Goal: Task Accomplishment & Management: Complete application form

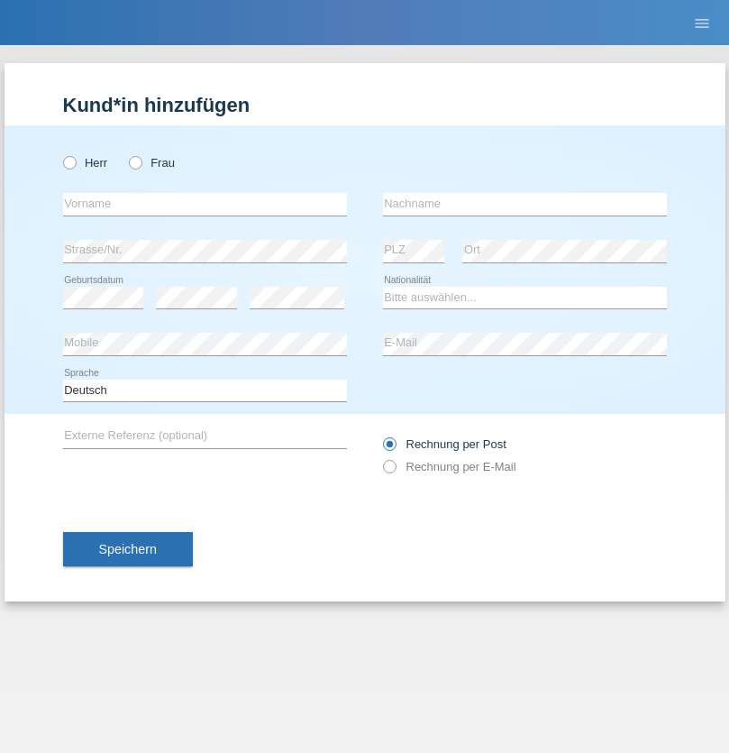
radio input "true"
click at [205, 204] on input "text" at bounding box center [205, 204] width 284 height 23
type input "firat"
click at [525, 204] on input "text" at bounding box center [525, 204] width 284 height 23
type input "kara"
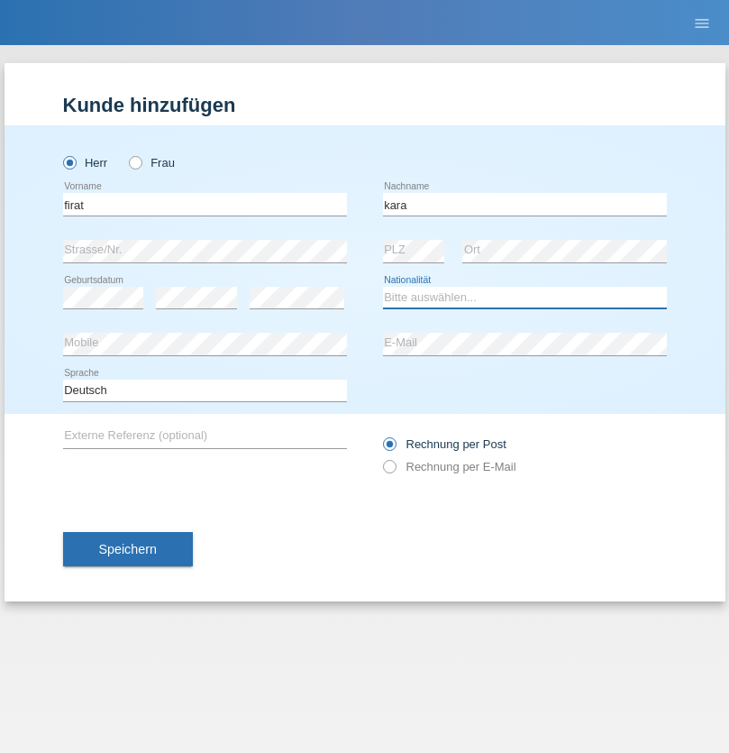
select select "CH"
radio input "true"
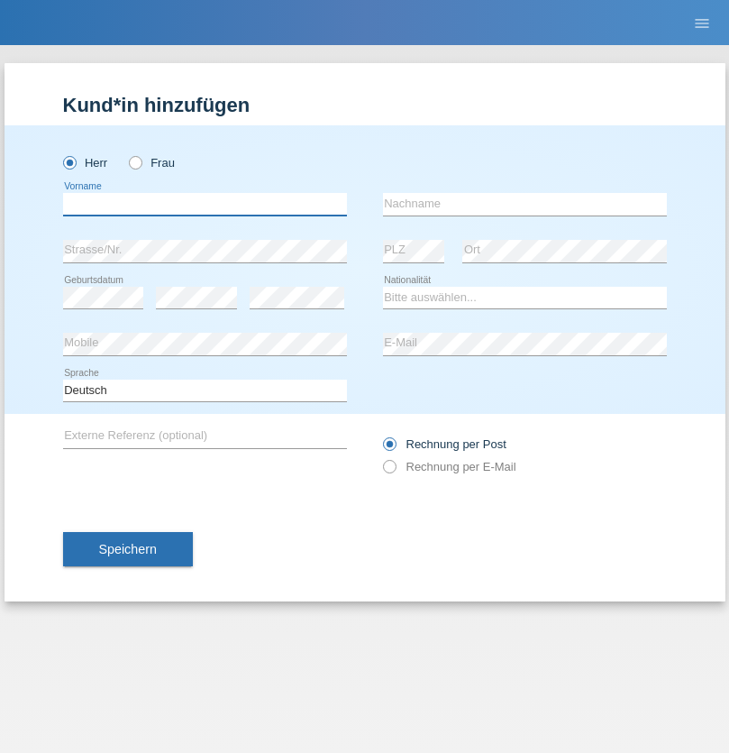
click at [205, 204] on input "text" at bounding box center [205, 204] width 284 height 23
type input "Kevin"
click at [525, 204] on input "text" at bounding box center [525, 204] width 284 height 23
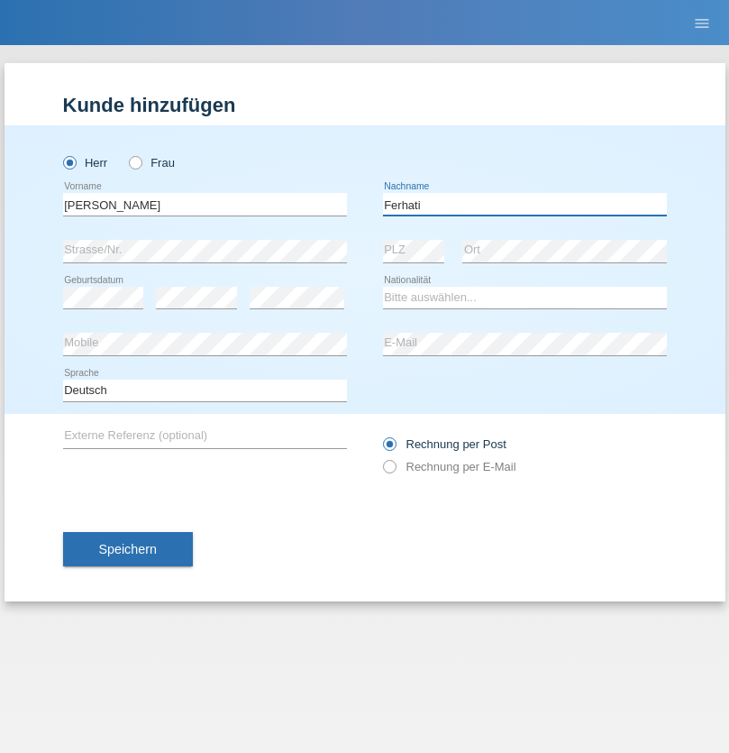
type input "Ferhati"
select select "DE"
select select "C"
select select "14"
select select "02"
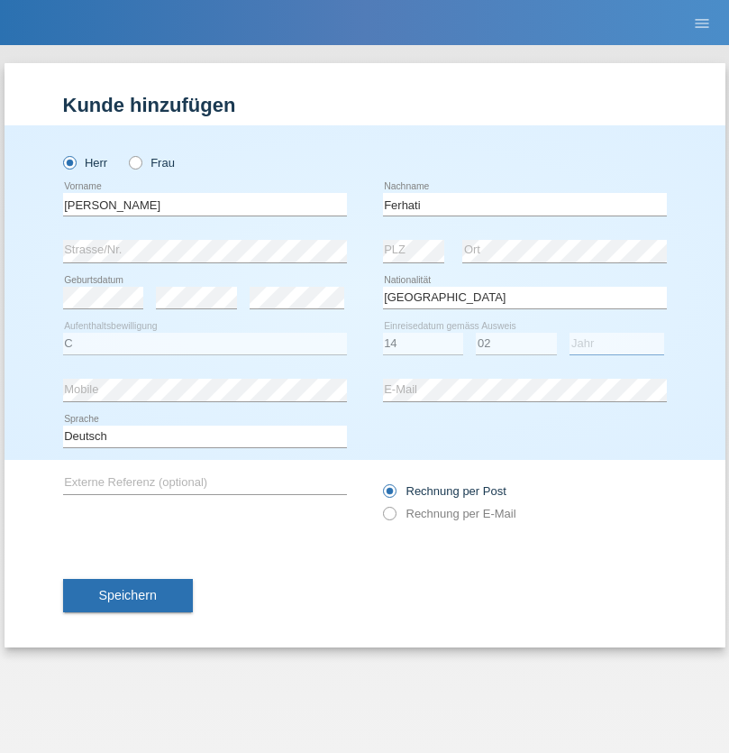
select select "2021"
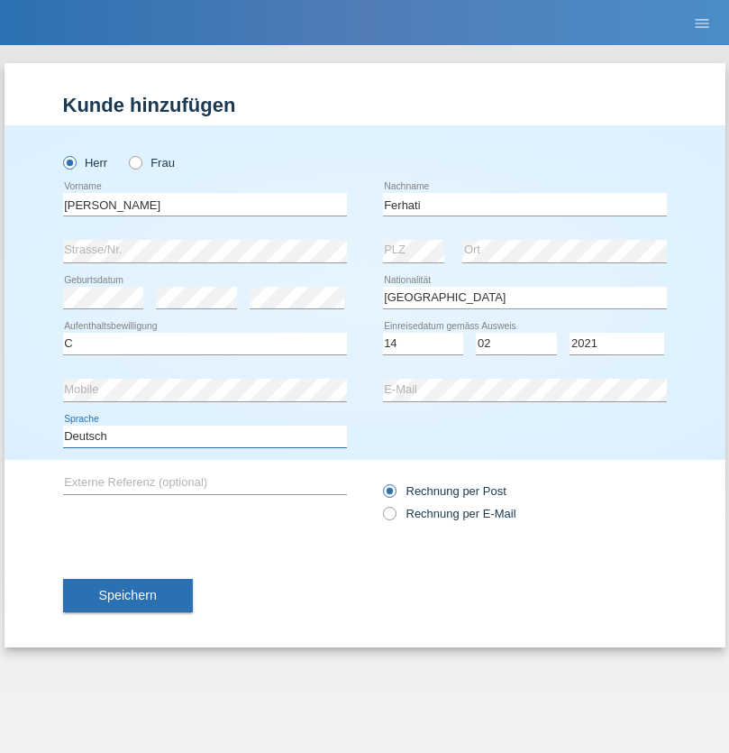
select select "en"
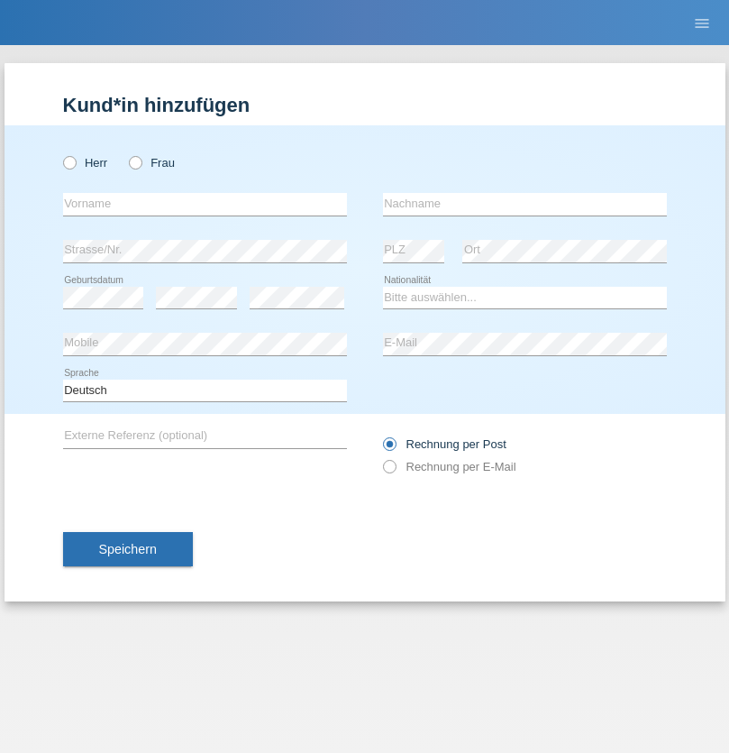
radio input "true"
click at [205, 204] on input "text" at bounding box center [205, 204] width 284 height 23
type input "Bogdan"
click at [525, 204] on input "text" at bounding box center [525, 204] width 284 height 23
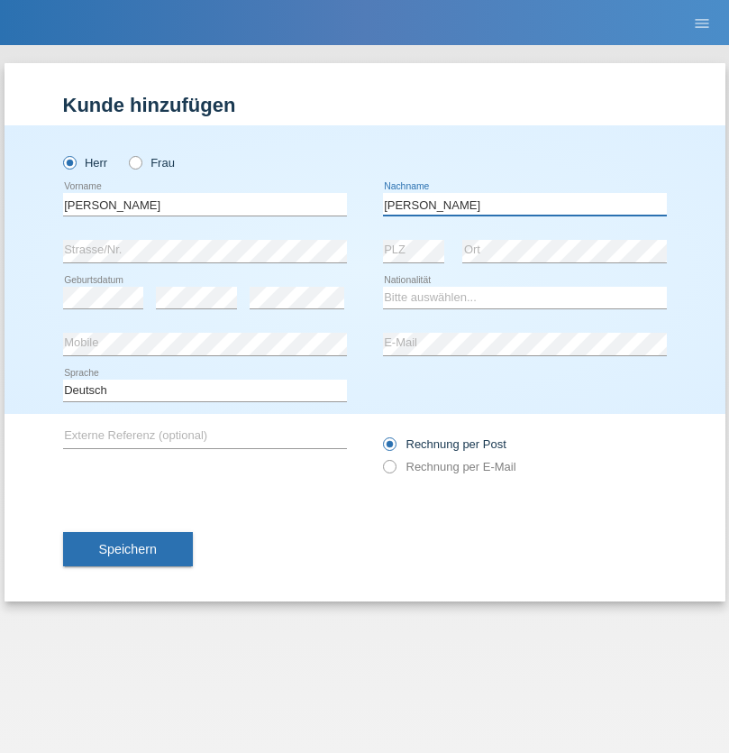
type input "Cristian"
select select "RO"
select select "C"
select select "11"
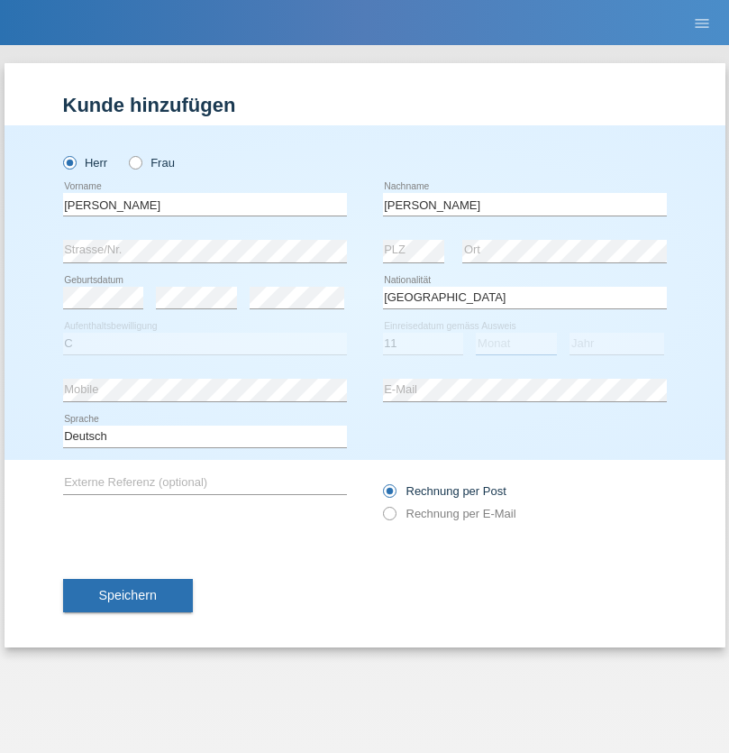
select select "02"
select select "2011"
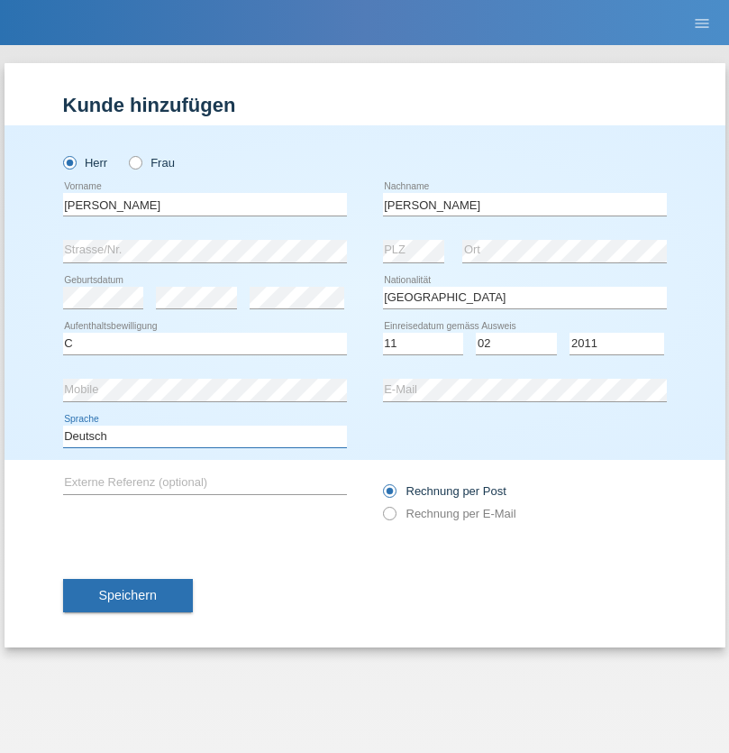
select select "en"
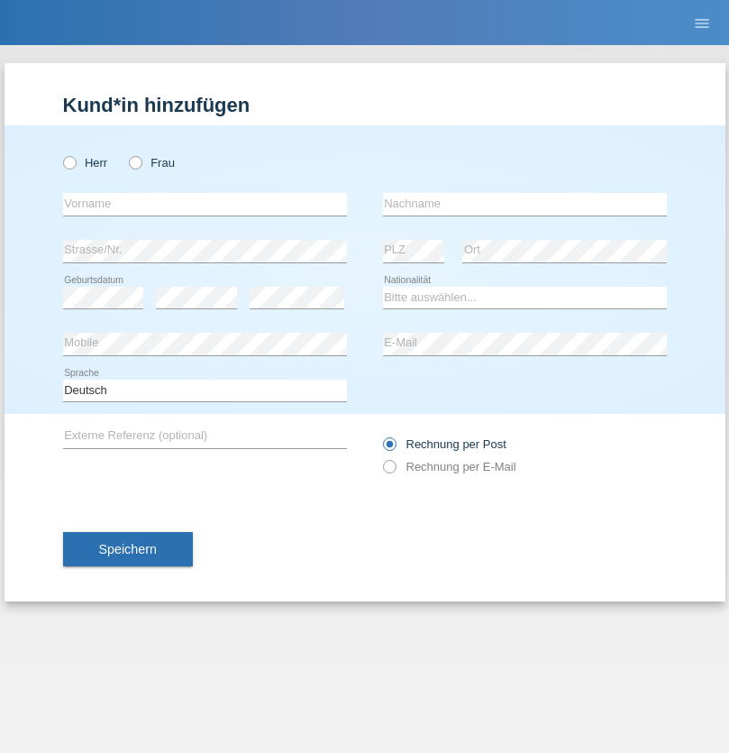
radio input "true"
click at [205, 204] on input "text" at bounding box center [205, 204] width 284 height 23
type input "[PERSON_NAME]"
click at [525, 204] on input "text" at bounding box center [525, 204] width 284 height 23
type input "Ymeri"
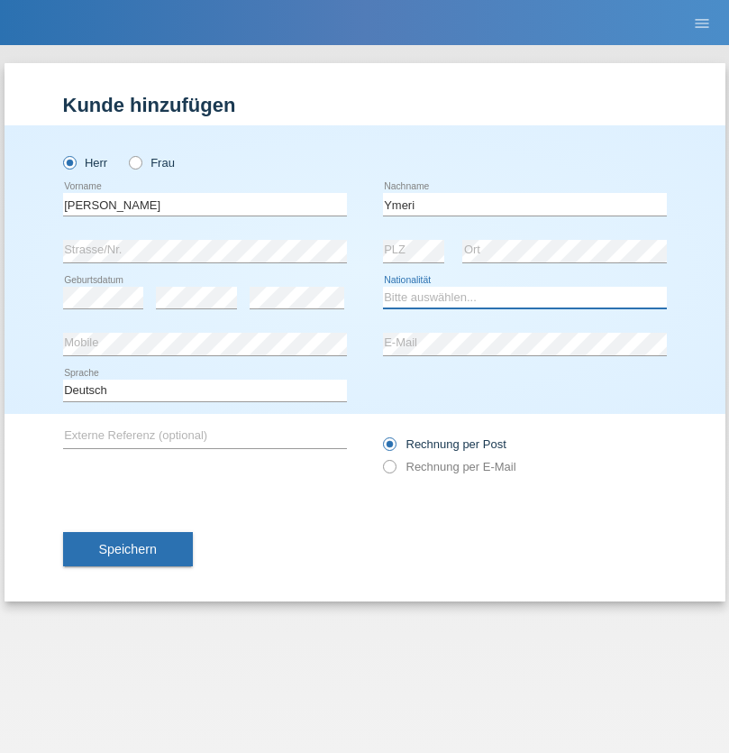
select select "XK"
select select "C"
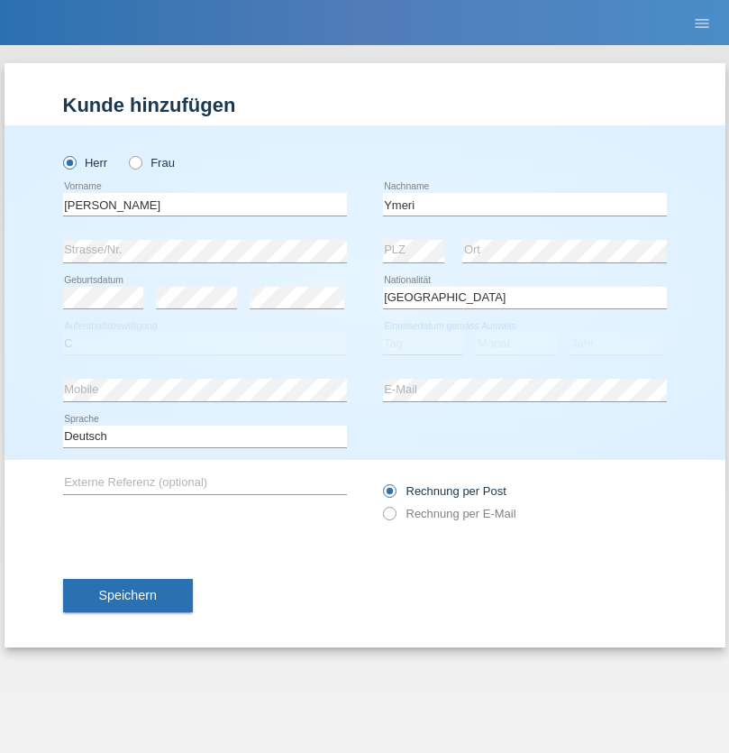
select select "21"
select select "03"
select select "1991"
